Goal: Navigation & Orientation: Find specific page/section

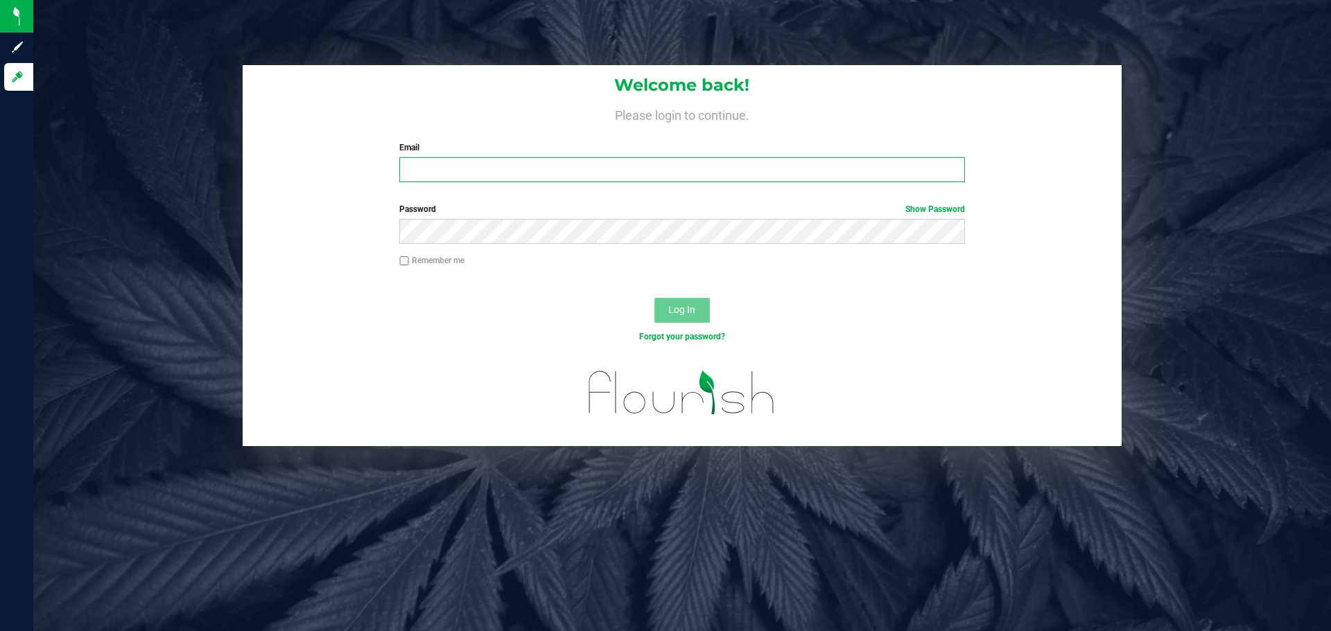
type input "[EMAIL_ADDRESS][DOMAIN_NAME]"
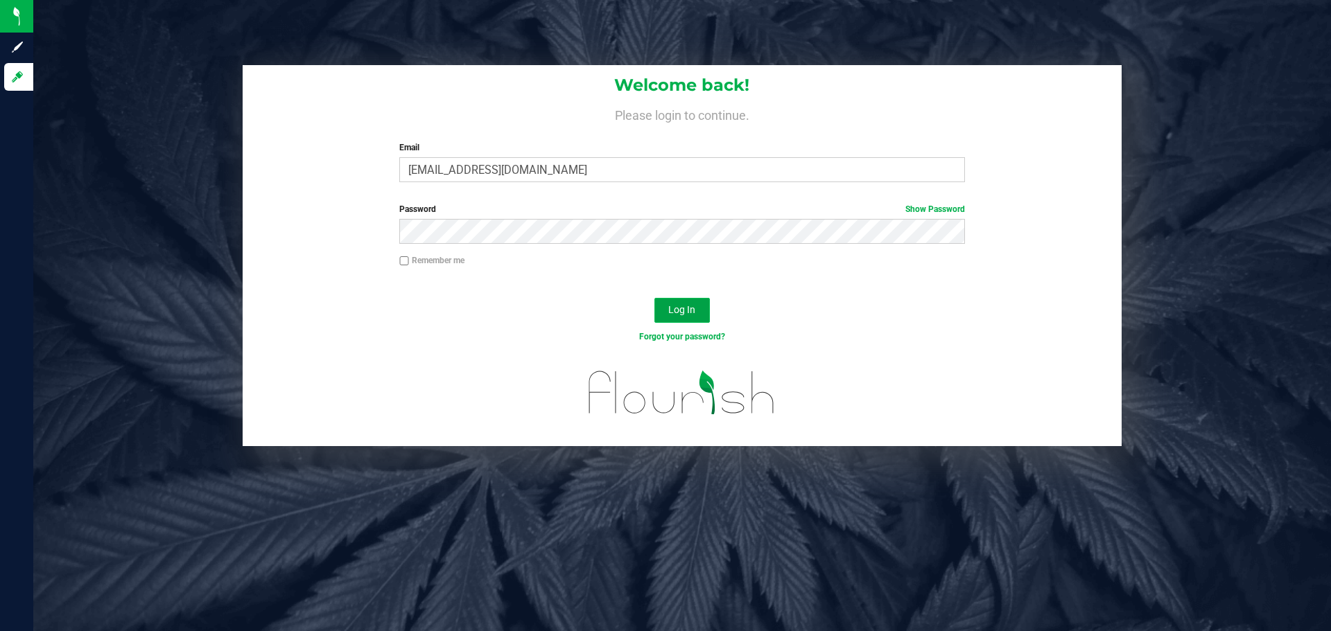
click at [694, 308] on span "Log In" at bounding box center [681, 309] width 27 height 11
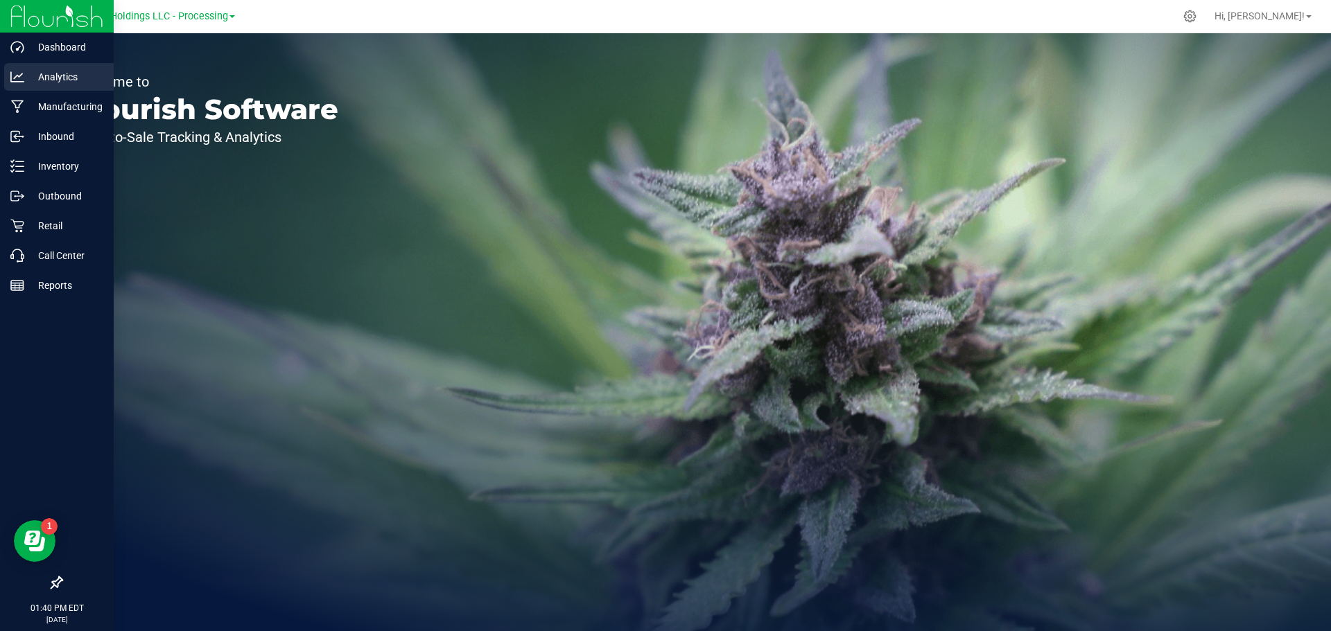
click at [51, 81] on p "Analytics" at bounding box center [65, 77] width 83 height 17
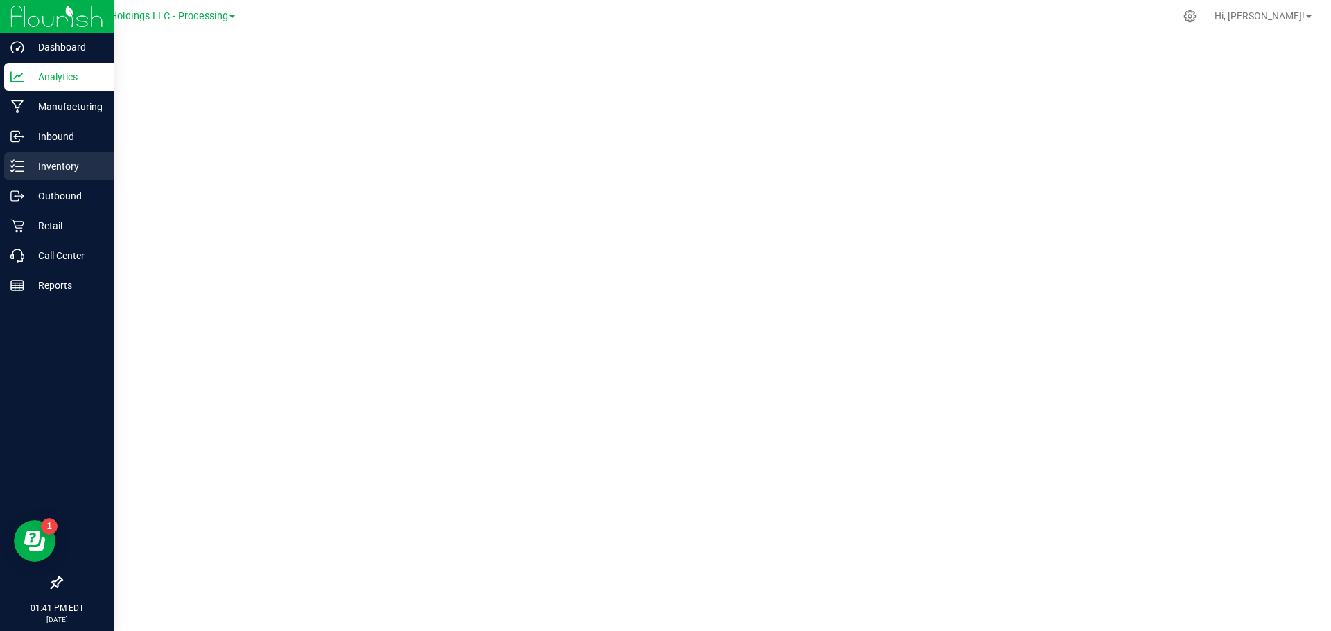
click at [62, 166] on p "Inventory" at bounding box center [65, 166] width 83 height 17
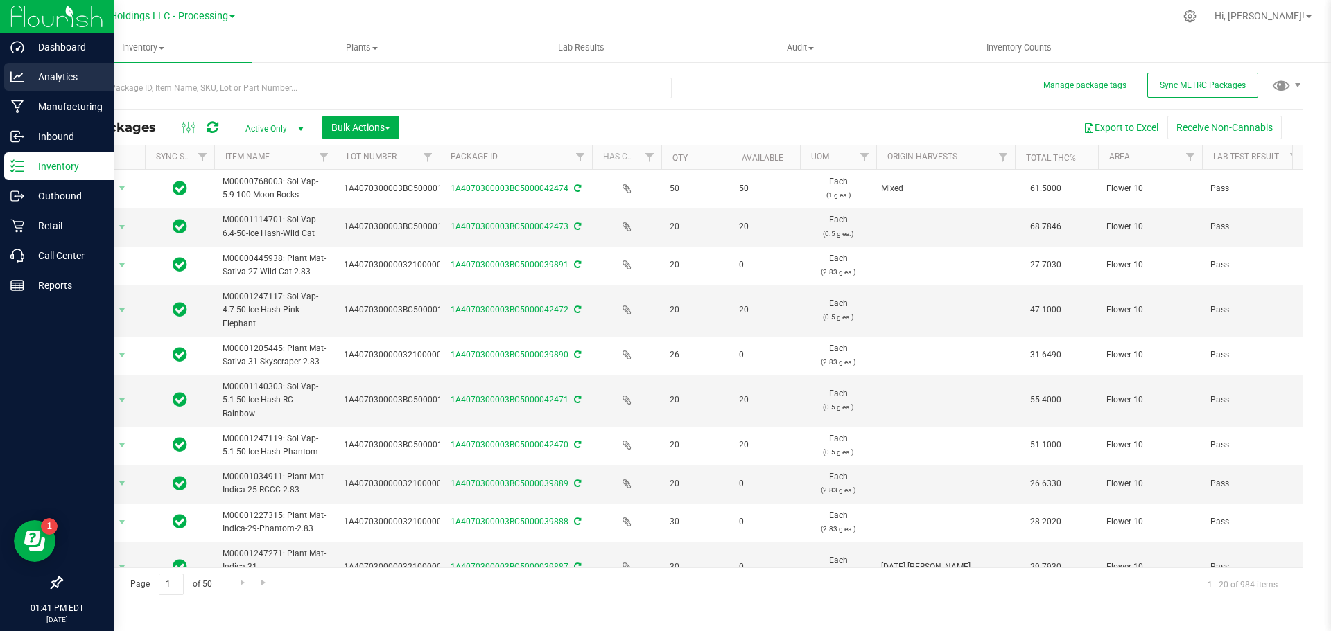
click at [44, 73] on p "Analytics" at bounding box center [65, 77] width 83 height 17
